Goal: Navigation & Orientation: Find specific page/section

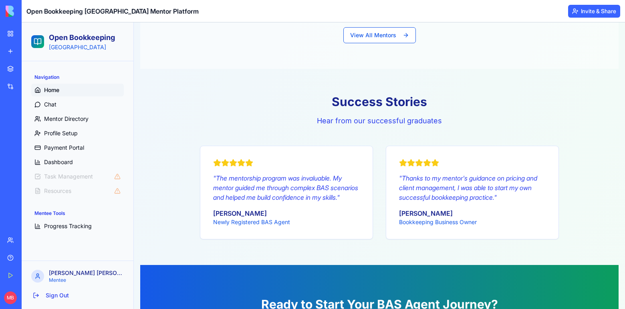
scroll to position [957, 0]
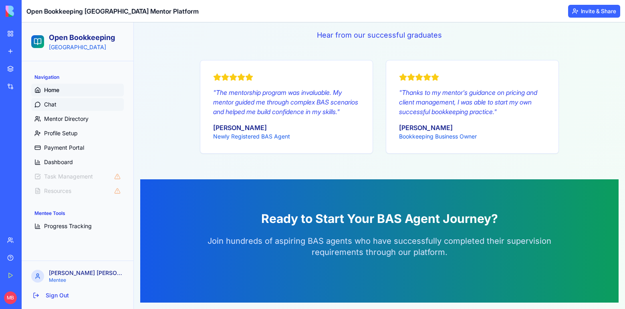
click at [60, 105] on link "Chat" at bounding box center [77, 104] width 93 height 13
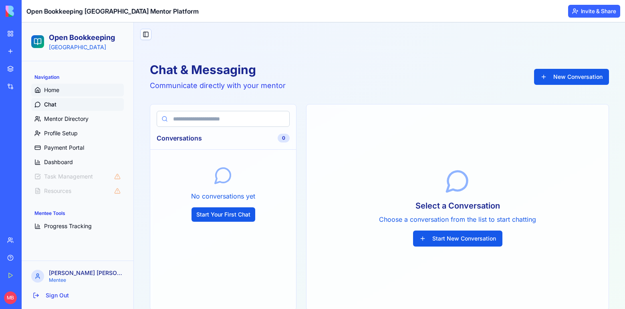
click at [58, 95] on link "Home" at bounding box center [77, 90] width 93 height 13
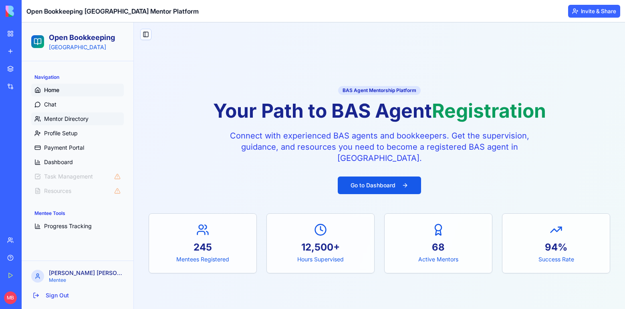
click at [76, 124] on link "Mentor Directory" at bounding box center [77, 119] width 93 height 13
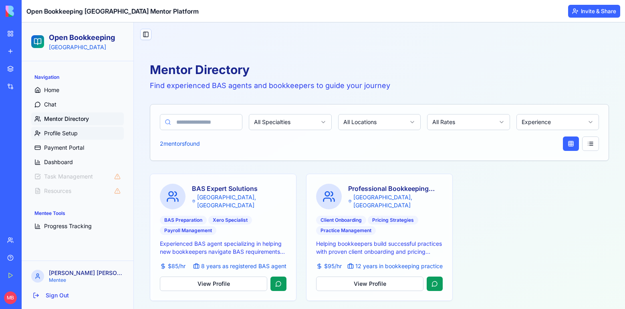
click at [62, 134] on span "Profile Setup" at bounding box center [61, 133] width 34 height 8
